Goal: Communication & Community: Share content

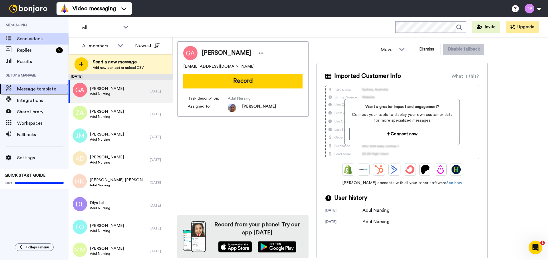
click at [38, 88] on span "Message template" at bounding box center [42, 89] width 51 height 7
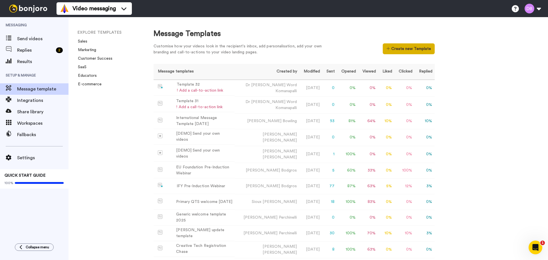
click at [409, 47] on button "Create new Template" at bounding box center [409, 48] width 52 height 11
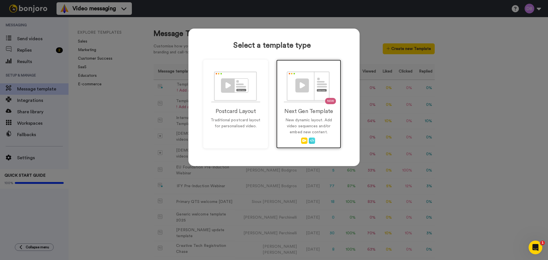
click at [304, 86] on img at bounding box center [309, 86] width 50 height 31
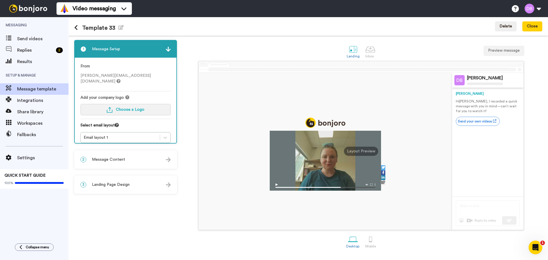
click at [133, 104] on button "Choose a Logo" at bounding box center [125, 109] width 90 height 11
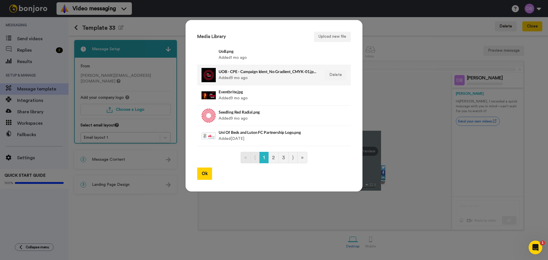
click at [229, 71] on h4 "UOB - CPE - Campaign Ident_No Gradient_CMYK-01.jpeg" at bounding box center [268, 71] width 98 height 4
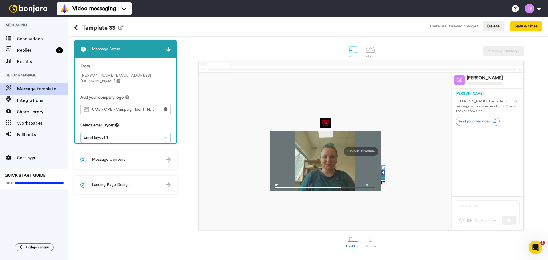
click at [149, 135] on div "Email layout 1" at bounding box center [120, 138] width 73 height 6
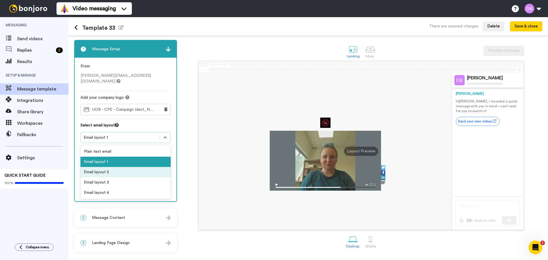
click at [132, 167] on div "Email layout 2" at bounding box center [125, 172] width 90 height 10
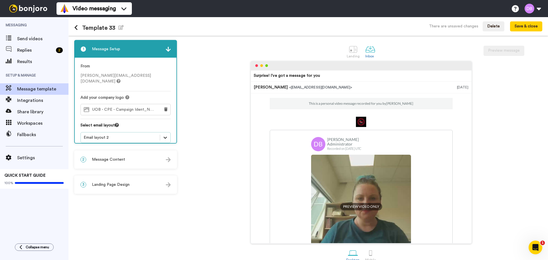
click at [165, 136] on div at bounding box center [165, 137] width 10 height 10
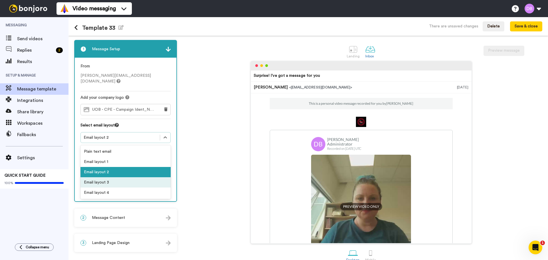
click at [140, 180] on div "Email layout 3" at bounding box center [125, 182] width 90 height 10
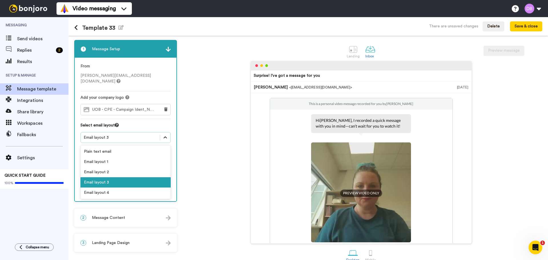
click at [165, 135] on icon at bounding box center [165, 138] width 6 height 6
click at [131, 190] on div "Email layout 4" at bounding box center [125, 192] width 90 height 10
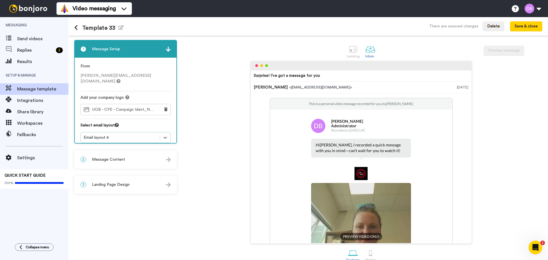
scroll to position [9, 0]
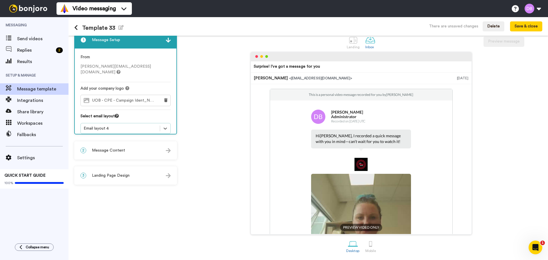
click at [141, 156] on div "2 Message Content" at bounding box center [126, 150] width 102 height 17
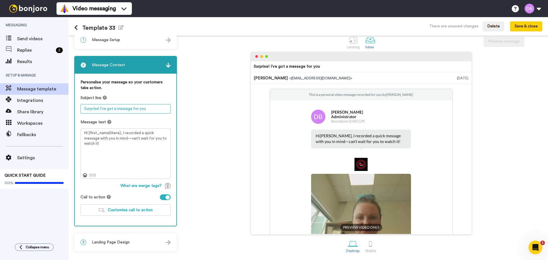
click at [138, 108] on textarea "Surprise! I’ve got a message for you" at bounding box center [125, 108] width 90 height 9
click at [146, 107] on textarea "Surprise! I’ve got a message for you" at bounding box center [125, 108] width 90 height 9
drag, startPoint x: 147, startPoint y: 107, endPoint x: 58, endPoint y: 104, distance: 88.8
click at [77, 112] on div "Personalise your message so your customers take action. Subject line Surprise! …" at bounding box center [126, 150] width 102 height 152
type textarea "Welcome back to University of Bedfordshire!"
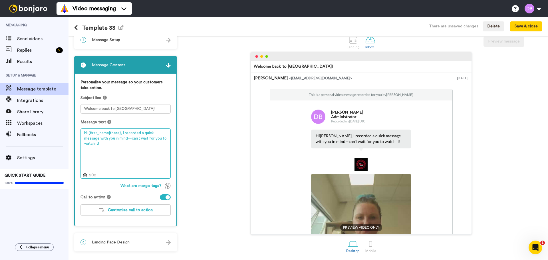
click at [110, 138] on textarea "Hi {first_name|there}, I recorded a quick message with you in mind—can’t wait f…" at bounding box center [125, 153] width 90 height 50
drag, startPoint x: 120, startPoint y: 164, endPoint x: 119, endPoint y: 159, distance: 5.0
click at [120, 164] on textarea "Hi {first_name|there}, I recorded a quick message with you in mind—can’t wait f…" at bounding box center [125, 153] width 90 height 50
drag, startPoint x: 168, startPoint y: 141, endPoint x: 120, endPoint y: 132, distance: 48.2
click at [120, 132] on textarea "Hi {first_name|there}, I recorded a quick message with you in mind—can’t wait f…" at bounding box center [125, 153] width 90 height 50
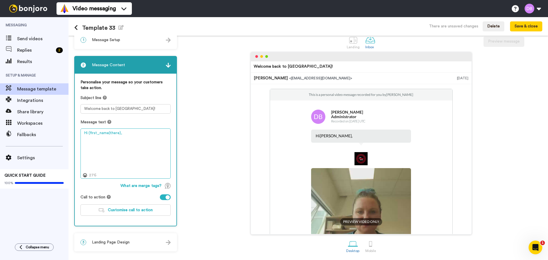
paste textarea "Just a quick welcome back video. Looking forward to seeing you on Thursday Kind…"
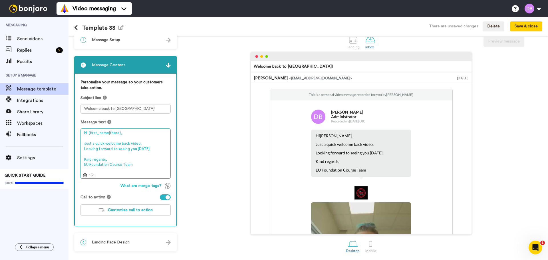
click at [158, 150] on textarea "Hi {first_name|there}, Just a quick welcome back video. Looking forward to seei…" at bounding box center [125, 153] width 90 height 50
type textarea "Hi {first_name|there}, Just a quick welcome back video. Looking forward to seei…"
click at [130, 243] on div "3 Landing Page Design" at bounding box center [126, 242] width 102 height 17
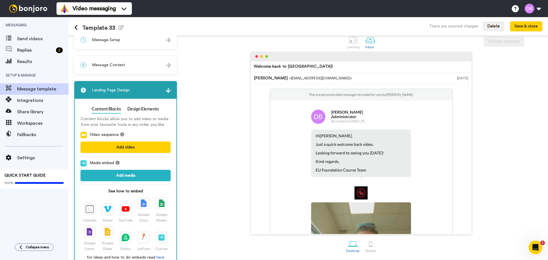
click at [200, 79] on div "Welcome back to University of Bedfordshire! Diana Bodgros <senderfrom@email.com…" at bounding box center [361, 143] width 362 height 183
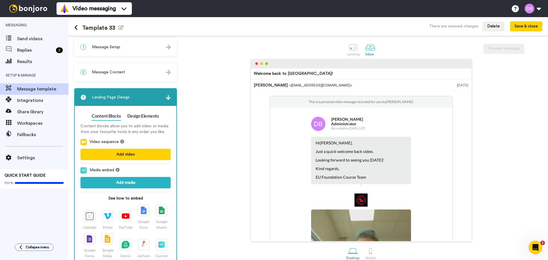
scroll to position [0, 0]
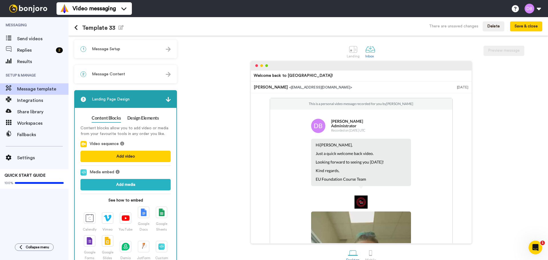
click at [124, 75] on div "2 Message Content" at bounding box center [126, 74] width 102 height 17
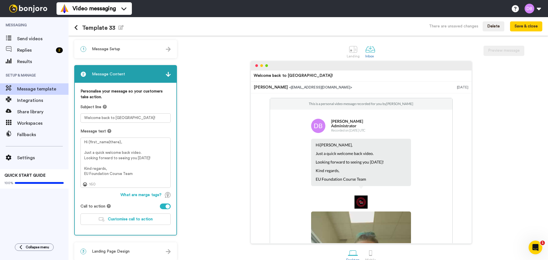
click at [117, 47] on span "Message Setup" at bounding box center [106, 49] width 28 height 6
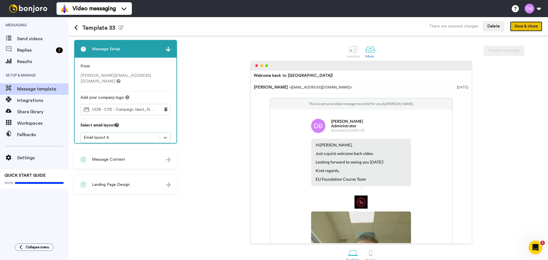
click at [538, 27] on button "Save & close" at bounding box center [526, 26] width 32 height 10
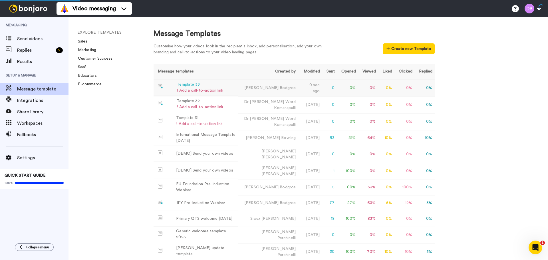
click at [205, 84] on div "Template 33" at bounding box center [200, 85] width 47 height 6
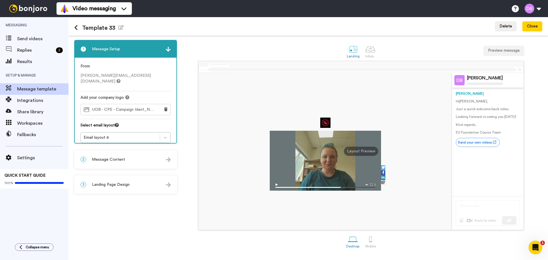
click at [115, 160] on span "Message Content" at bounding box center [108, 160] width 33 height 6
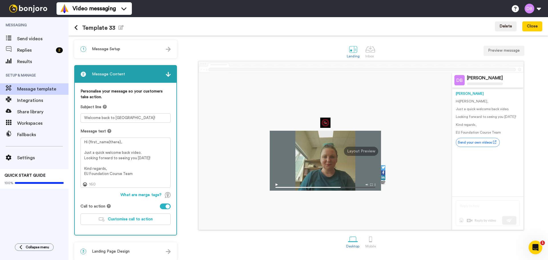
click at [130, 47] on div "1 Message Setup" at bounding box center [126, 49] width 102 height 17
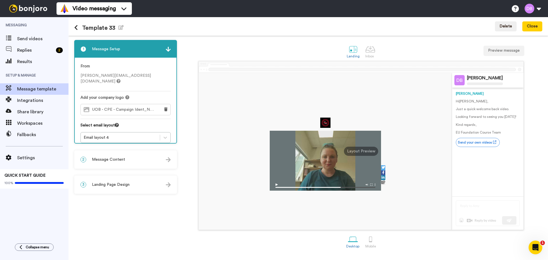
click at [106, 25] on h1 "Template 33 Edit name" at bounding box center [98, 28] width 49 height 7
click at [119, 26] on icon "button" at bounding box center [120, 27] width 5 height 5
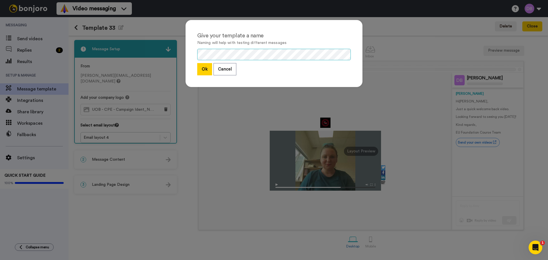
click at [160, 45] on div "Give your template a name Naming will help with testing different messages Ok C…" at bounding box center [274, 130] width 548 height 260
click at [202, 67] on button "Ok" at bounding box center [204, 69] width 15 height 12
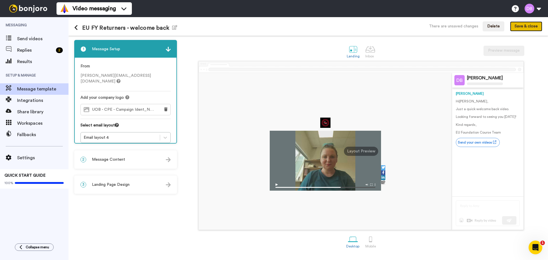
click at [523, 28] on button "Save & close" at bounding box center [526, 26] width 32 height 10
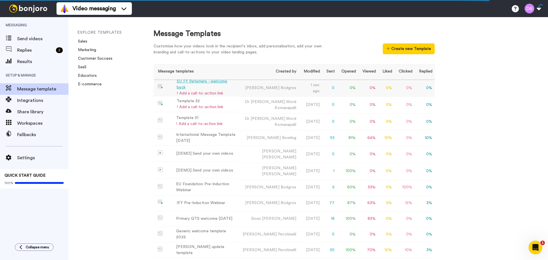
click at [228, 84] on div "EU FY Returners - welcome back" at bounding box center [206, 84] width 59 height 12
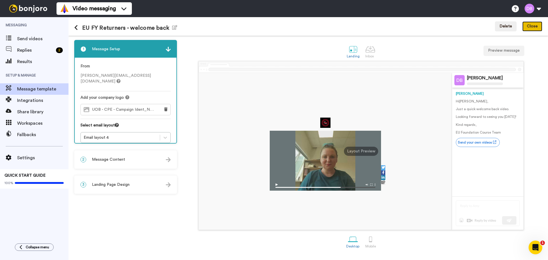
click at [534, 29] on button "Close" at bounding box center [532, 26] width 20 height 10
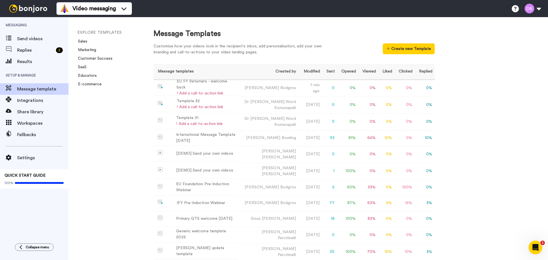
click at [25, 2] on div at bounding box center [28, 8] width 56 height 17
click at [37, 37] on span "Send videos" at bounding box center [42, 38] width 51 height 7
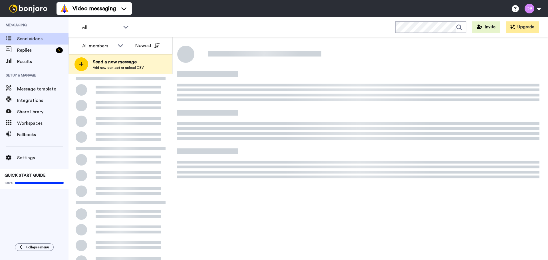
click at [139, 60] on span "Send a new message" at bounding box center [118, 61] width 51 height 7
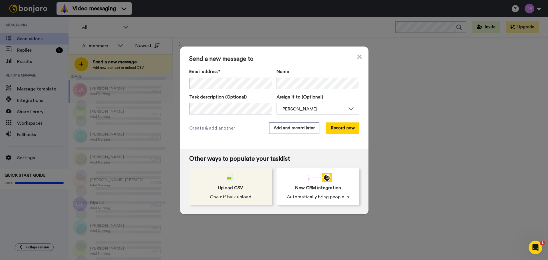
click at [233, 195] on span "One off bulk upload" at bounding box center [231, 196] width 42 height 7
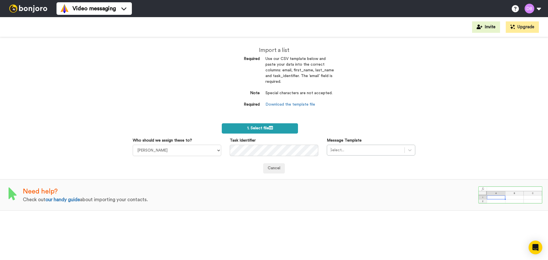
click at [268, 127] on span "1. Select file" at bounding box center [260, 128] width 26 height 4
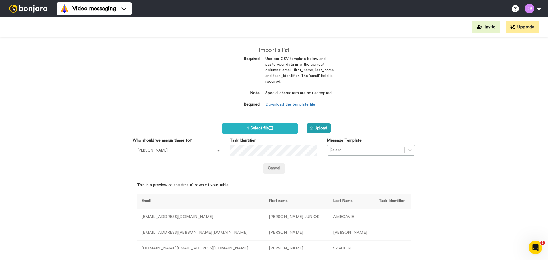
click at [189, 153] on select "Sandra Roper Cara Marie Burgess Joseph Adonu Teresa Bennett Dr Prasad Sreenivas…" at bounding box center [177, 150] width 88 height 11
select select "20912146-c25f-4079-881c-a3e8d187e0c9"
click at [133, 145] on select "Sandra Roper Cara Marie Burgess Joseph Adonu Teresa Bennett Dr Prasad Sreenivas…" at bounding box center [177, 150] width 88 height 11
click at [313, 127] on button "2. Upload" at bounding box center [318, 128] width 24 height 10
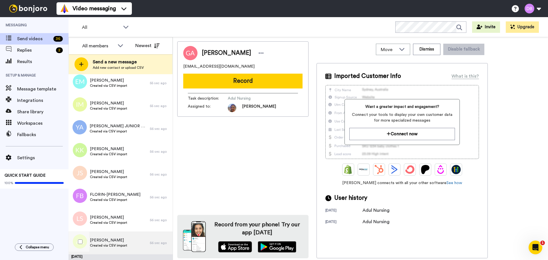
scroll to position [704, 0]
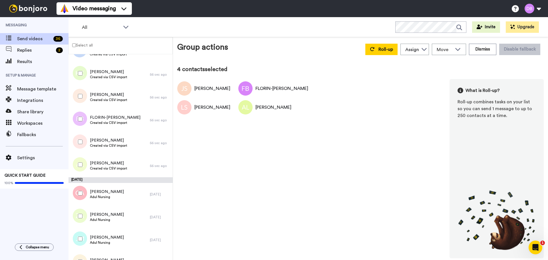
click at [80, 69] on div at bounding box center [79, 73] width 21 height 20
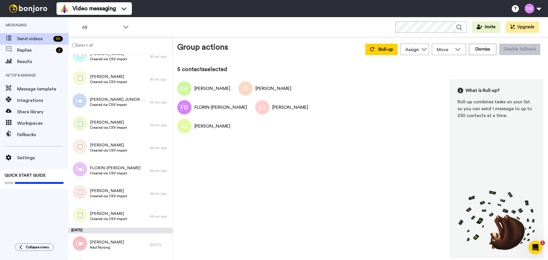
scroll to position [562, 0]
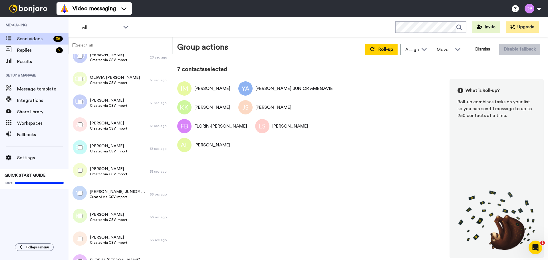
click at [83, 148] on div at bounding box center [79, 148] width 21 height 20
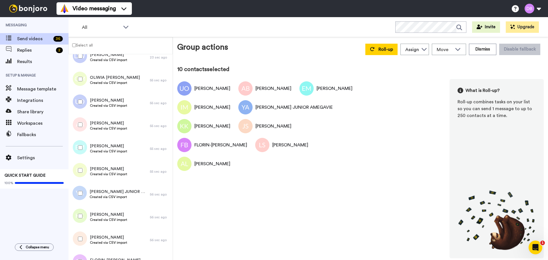
click at [81, 82] on div at bounding box center [79, 79] width 21 height 20
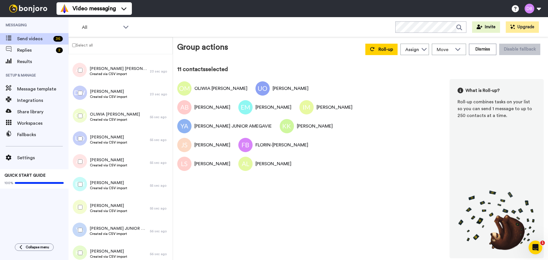
scroll to position [476, 0]
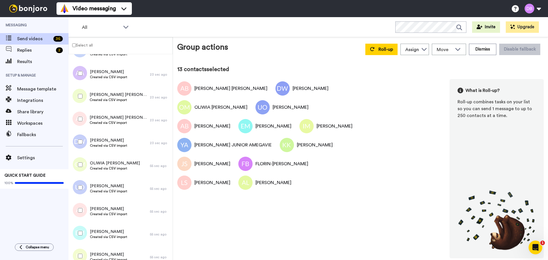
click at [83, 94] on div at bounding box center [79, 96] width 21 height 20
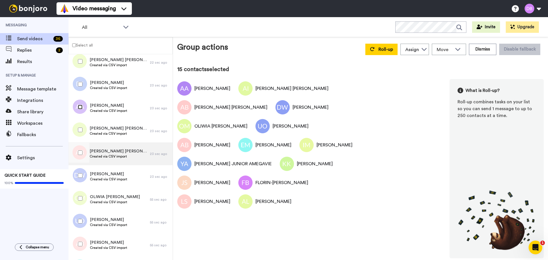
scroll to position [362, 0]
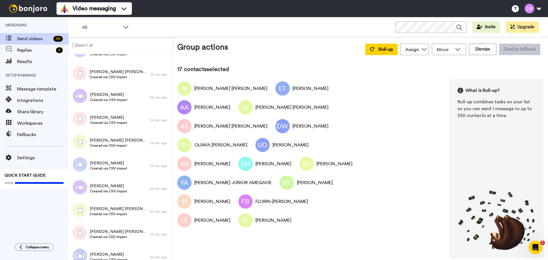
click at [82, 121] on div at bounding box center [79, 119] width 21 height 20
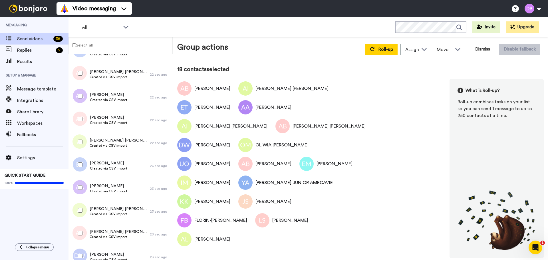
click at [82, 98] on div at bounding box center [79, 96] width 21 height 20
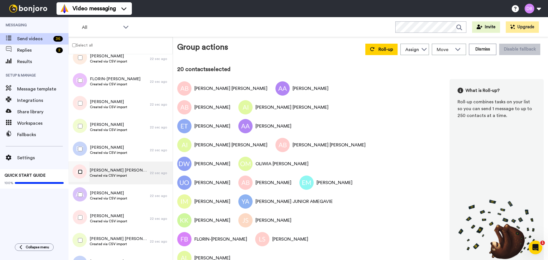
scroll to position [219, 0]
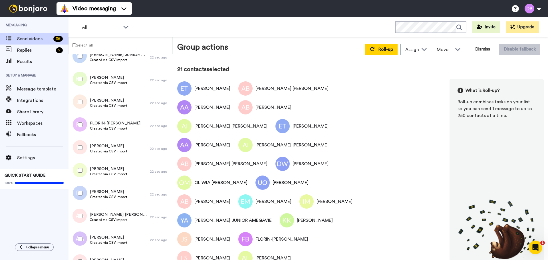
click at [83, 170] on div at bounding box center [79, 170] width 21 height 20
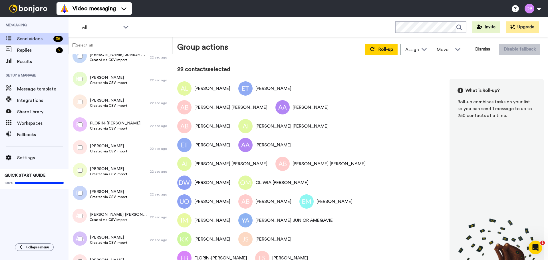
click at [83, 149] on div at bounding box center [79, 148] width 21 height 20
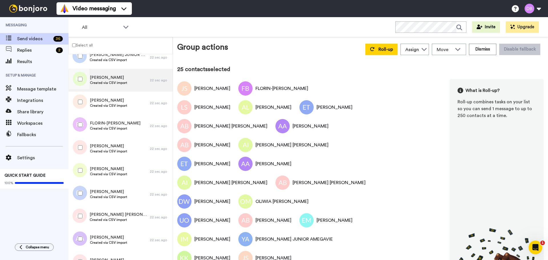
drag, startPoint x: 80, startPoint y: 82, endPoint x: 82, endPoint y: 89, distance: 7.6
click at [81, 81] on div at bounding box center [79, 79] width 21 height 20
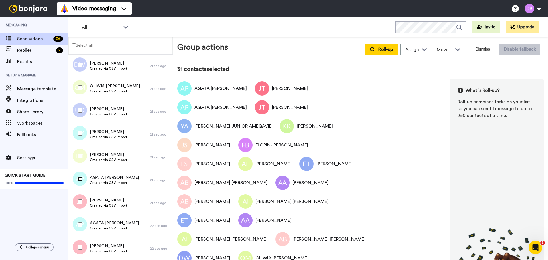
scroll to position [0, 0]
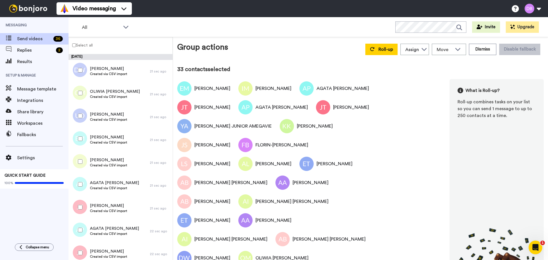
click at [82, 112] on div at bounding box center [79, 116] width 21 height 20
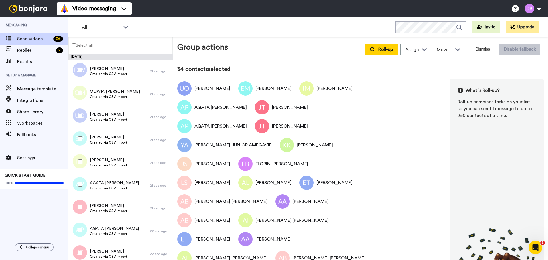
click at [81, 90] on div at bounding box center [79, 93] width 21 height 20
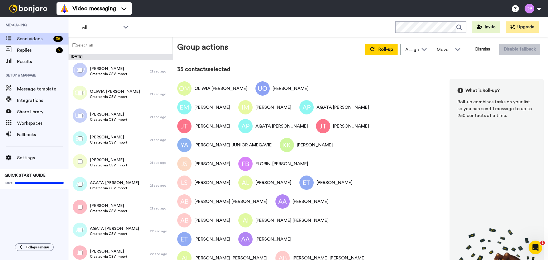
click at [82, 68] on div at bounding box center [79, 70] width 21 height 20
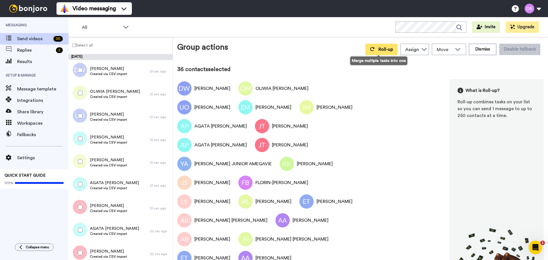
click at [386, 48] on span "Roll-up" at bounding box center [385, 49] width 15 height 5
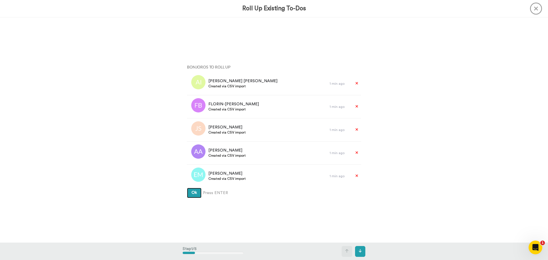
click at [191, 194] on span "Ok" at bounding box center [193, 193] width 5 height 4
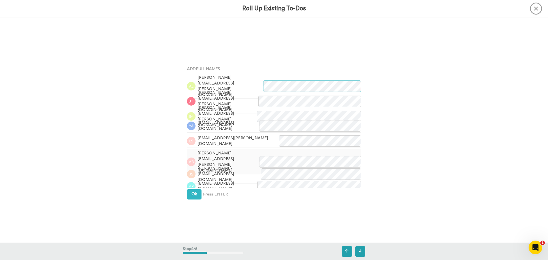
scroll to position [225, 0]
click at [193, 194] on span "Ok" at bounding box center [193, 192] width 5 height 4
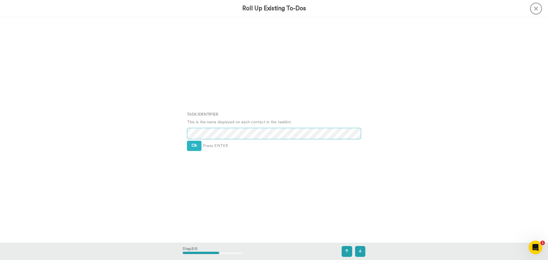
scroll to position [451, 0]
click at [191, 147] on span "Ok" at bounding box center [193, 145] width 5 height 4
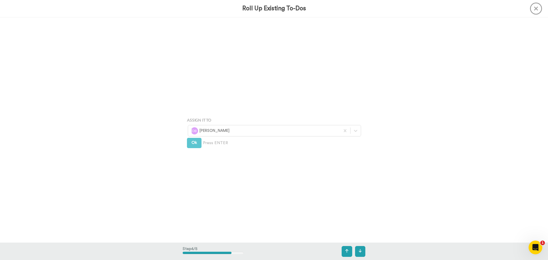
scroll to position [676, 0]
click at [194, 142] on span "Ok" at bounding box center [193, 141] width 5 height 4
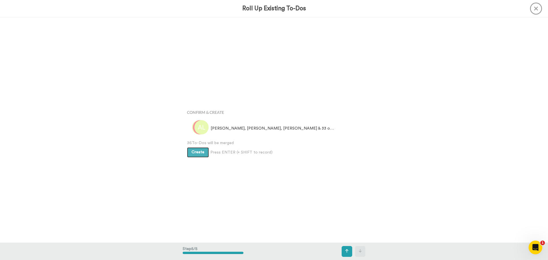
scroll to position [901, 0]
click at [197, 151] on span "Create" at bounding box center [197, 150] width 13 height 4
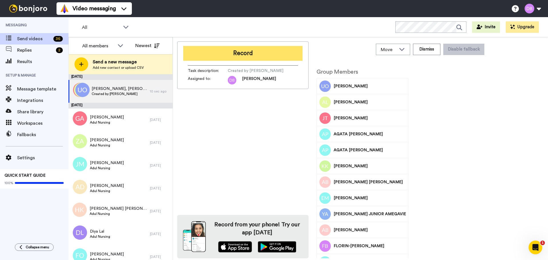
click at [258, 56] on button "Record" at bounding box center [242, 53] width 119 height 15
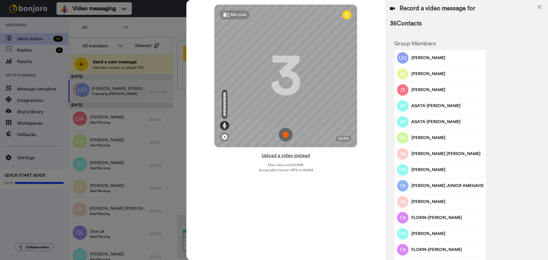
click at [288, 156] on button "Upload a video instead" at bounding box center [286, 155] width 52 height 7
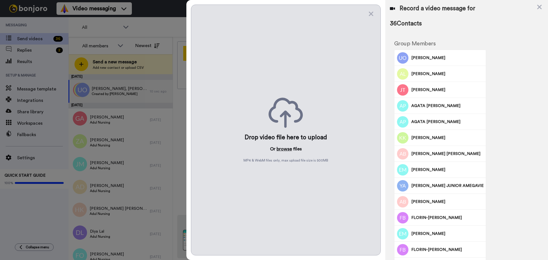
click at [287, 149] on button "browse" at bounding box center [283, 149] width 15 height 7
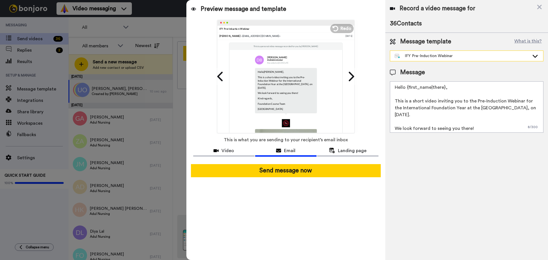
click at [435, 56] on div "IFY Pre-Induction Webinar" at bounding box center [462, 56] width 135 height 6
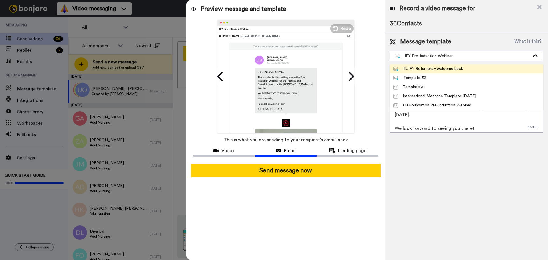
click at [435, 68] on div "EU FY Returners - welcome back" at bounding box center [428, 69] width 70 height 6
type textarea "Hi {first_name|there}, Just a quick welcome back video. Looking forward to seei…"
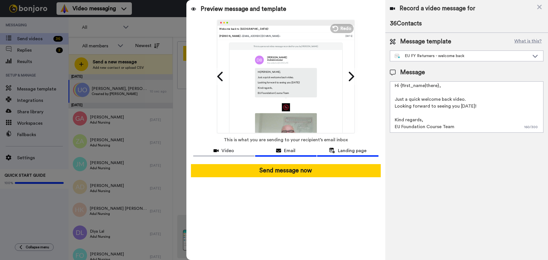
click at [354, 148] on span "Landing page" at bounding box center [352, 150] width 29 height 7
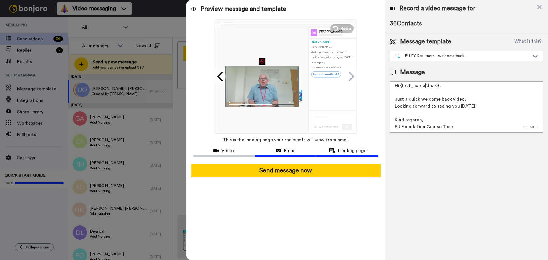
click at [286, 151] on span "Email" at bounding box center [289, 150] width 11 height 7
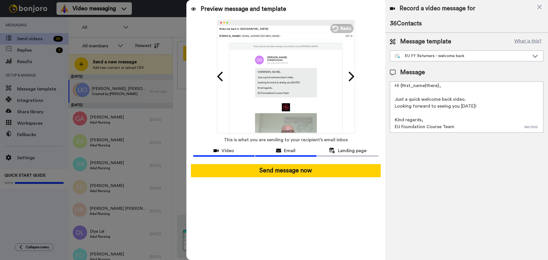
click at [234, 152] on div "Video" at bounding box center [223, 150] width 61 height 7
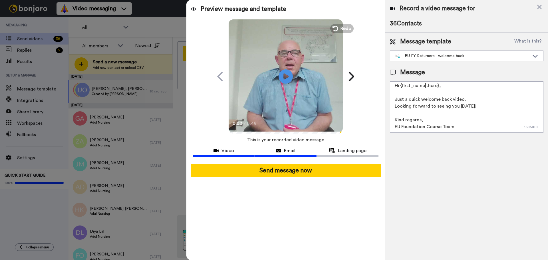
click at [293, 151] on span "Email" at bounding box center [289, 150] width 11 height 7
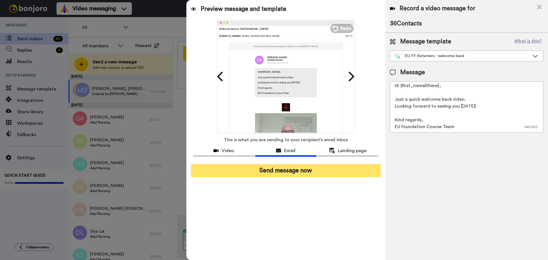
click at [313, 169] on button "Send message now" at bounding box center [286, 170] width 190 height 13
